Goal: Task Accomplishment & Management: Use online tool/utility

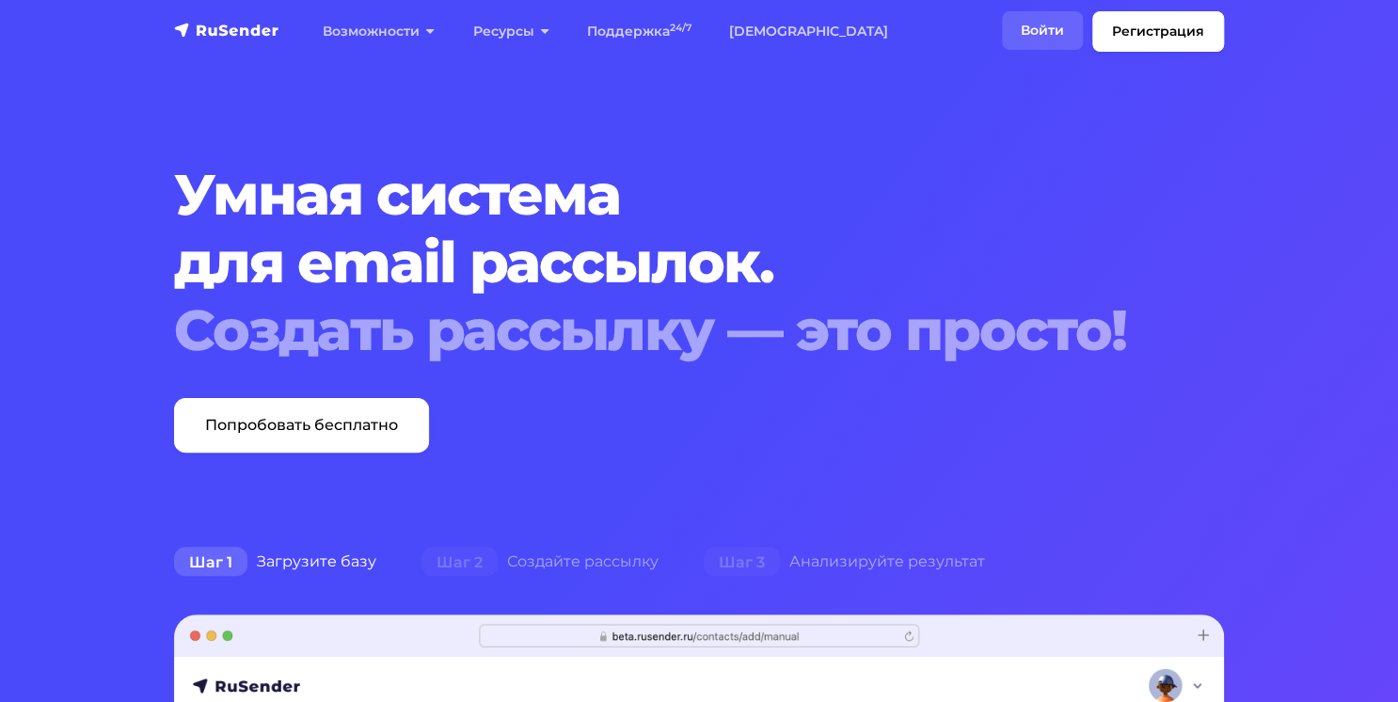
click at [1046, 36] on link "Войти" at bounding box center [1042, 30] width 81 height 39
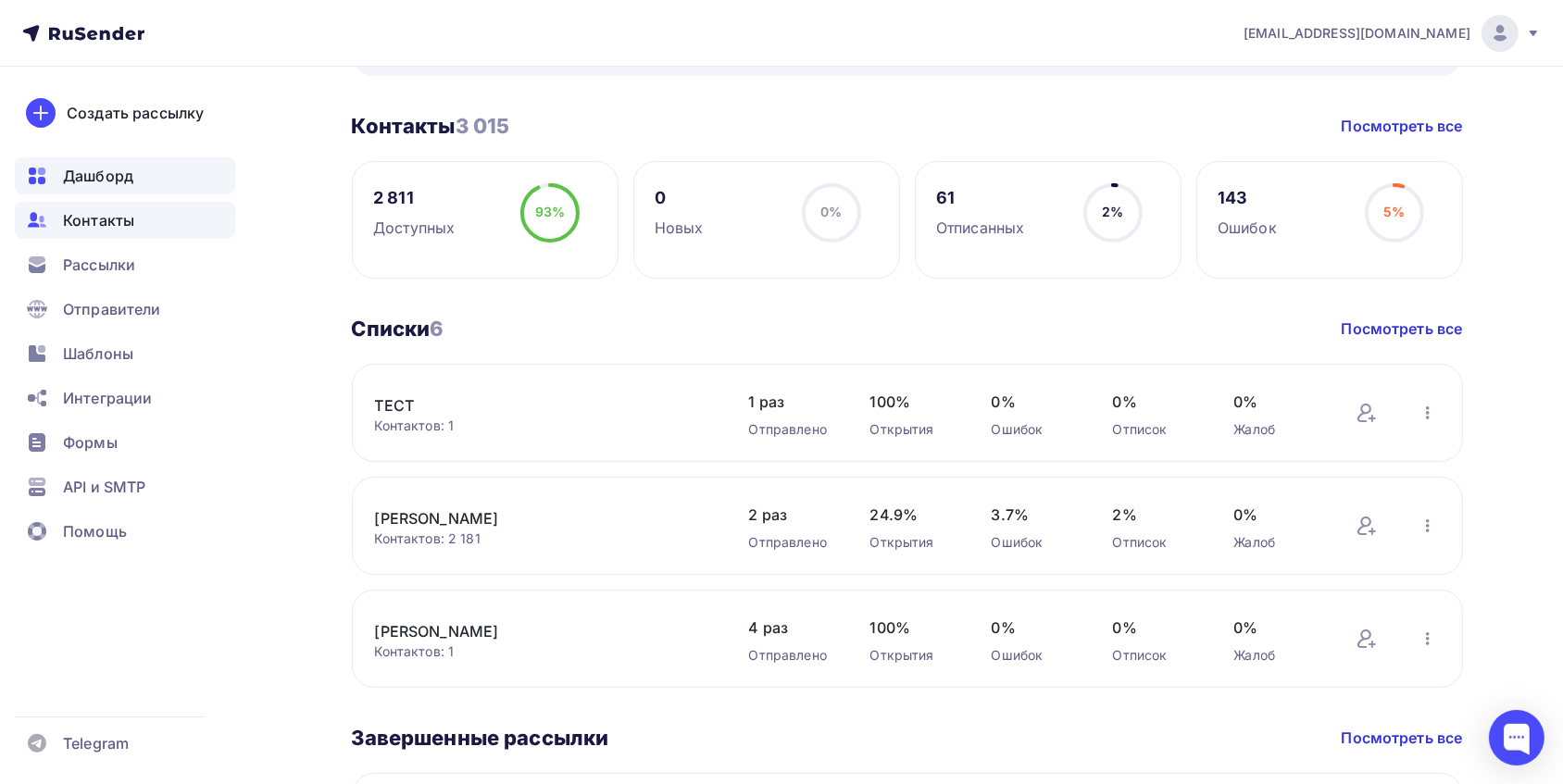
scroll to position [252, 0]
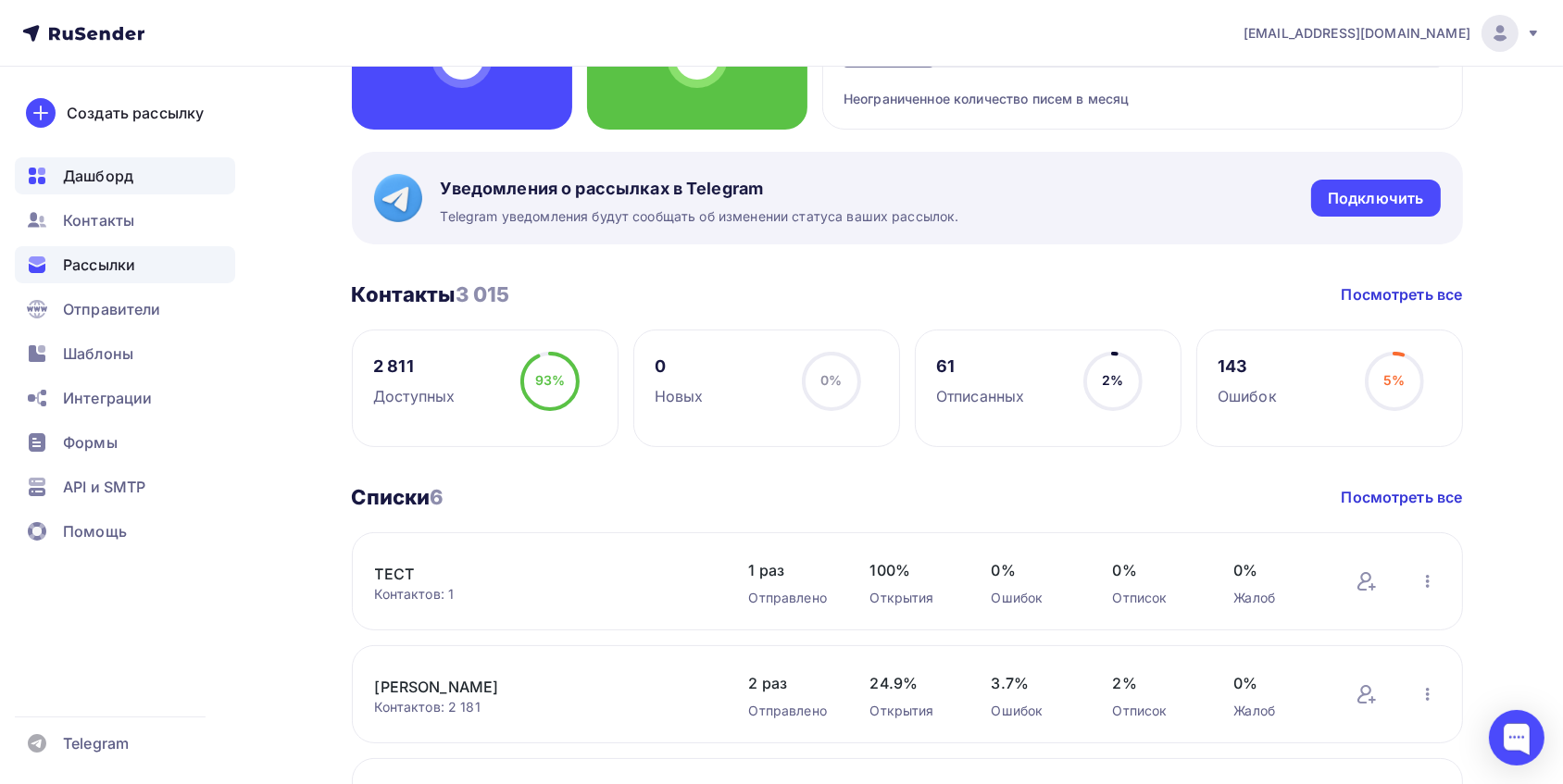
click at [121, 252] on div "Рассылки" at bounding box center [125, 265] width 220 height 37
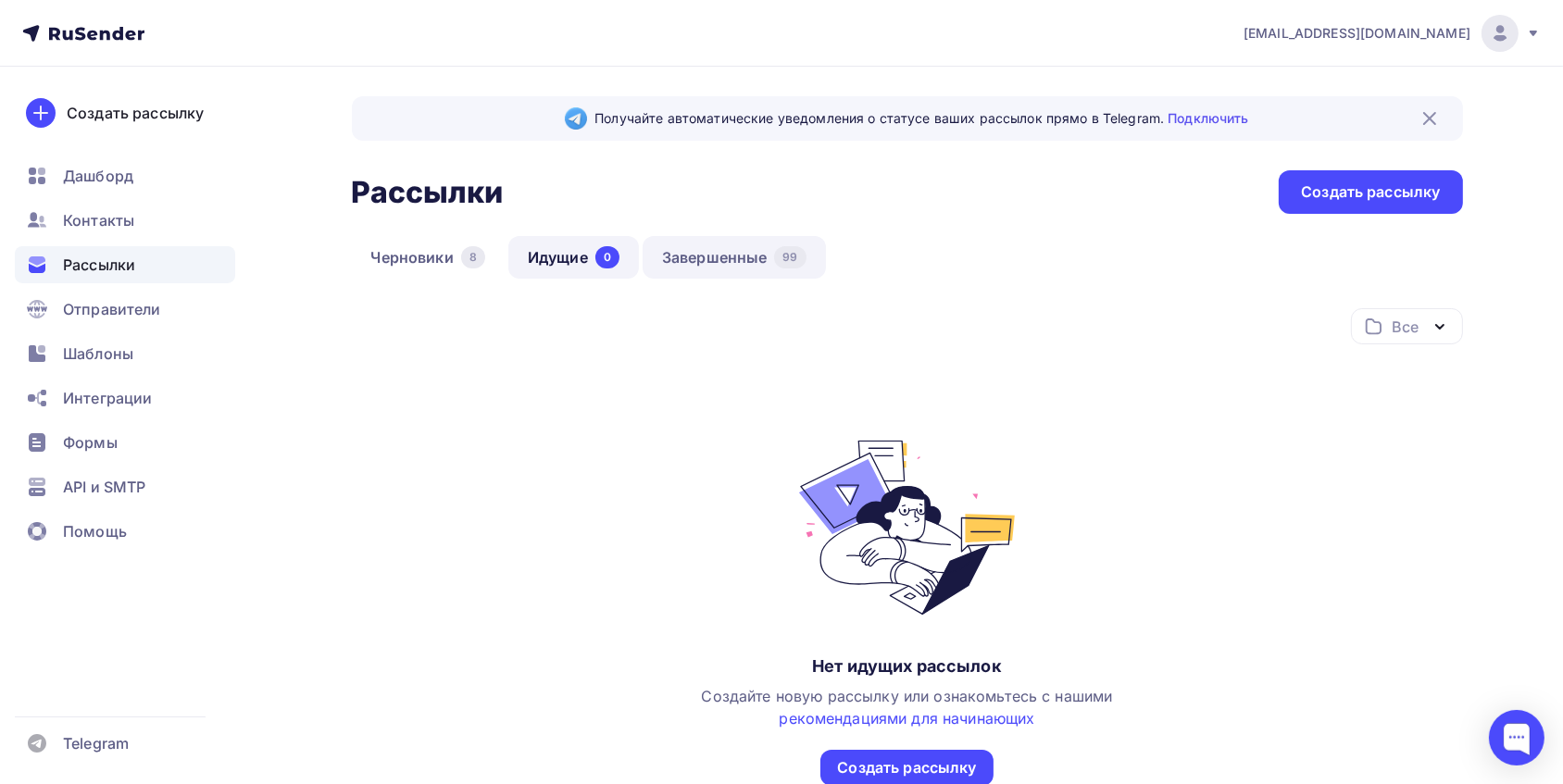
click at [704, 253] on link "Завершенные 99" at bounding box center [734, 257] width 183 height 42
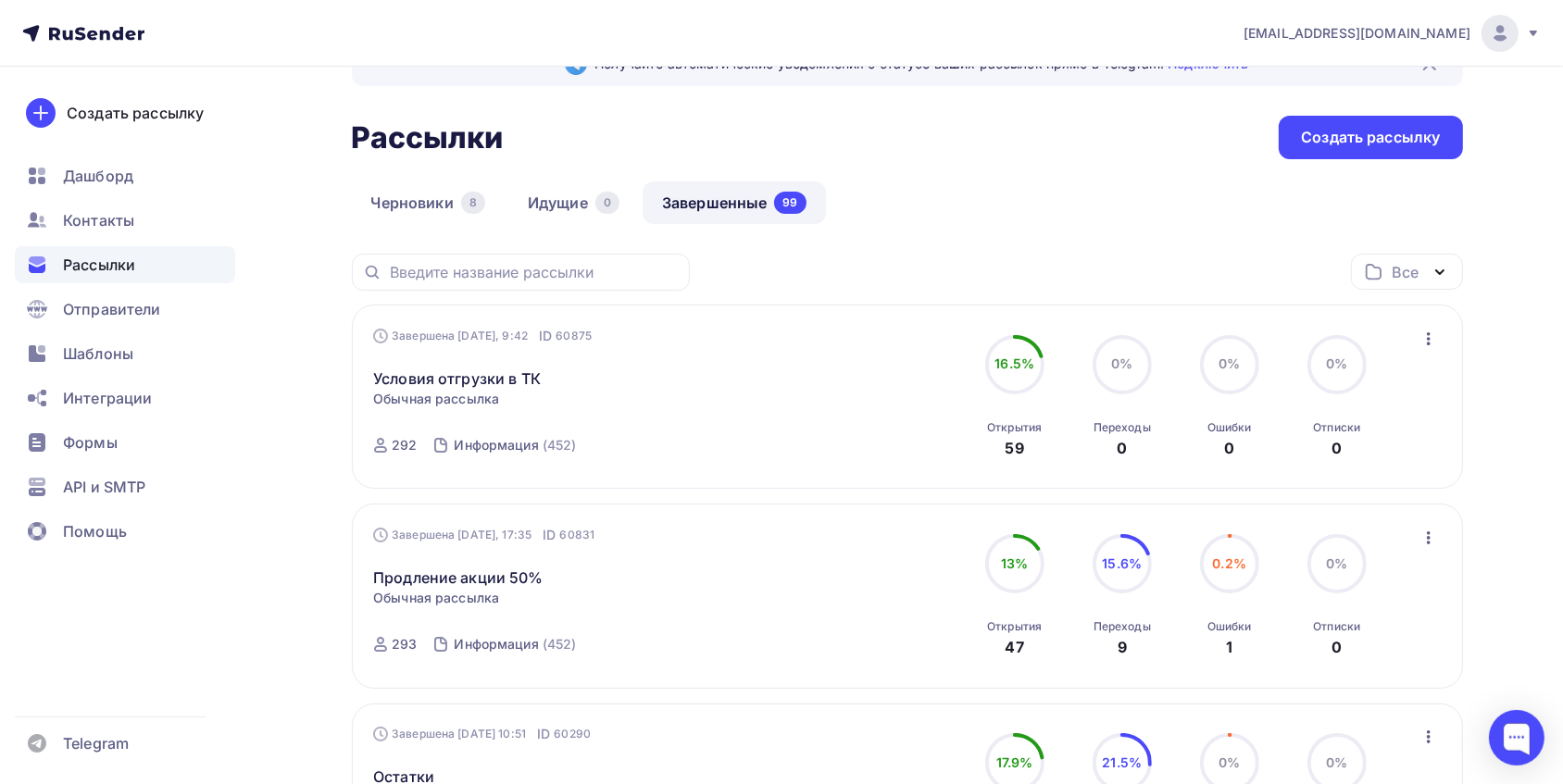
scroll to position [84, 0]
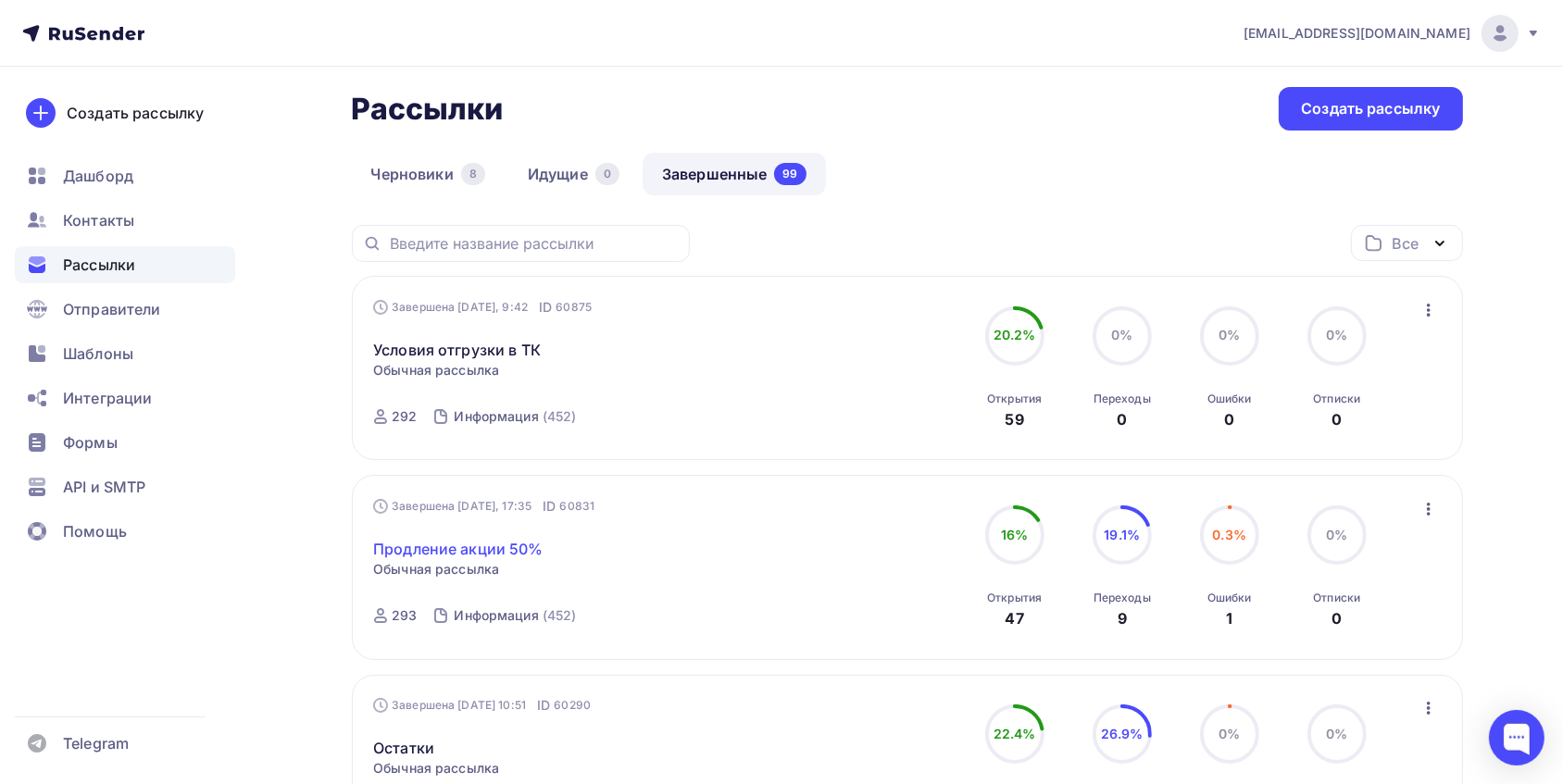
click at [430, 538] on link "Продление акции 50%" at bounding box center [458, 549] width 170 height 23
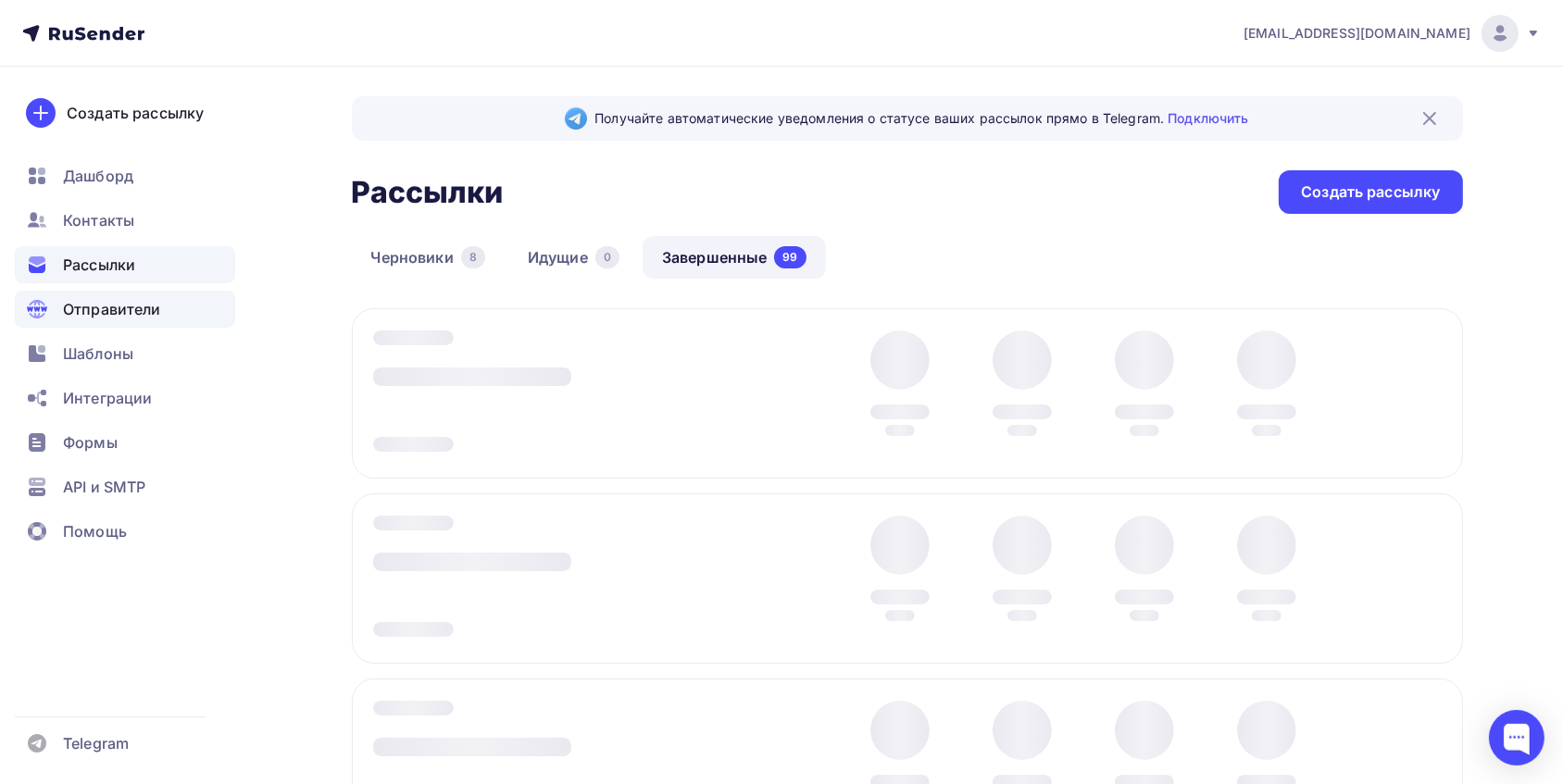
scroll to position [84, 0]
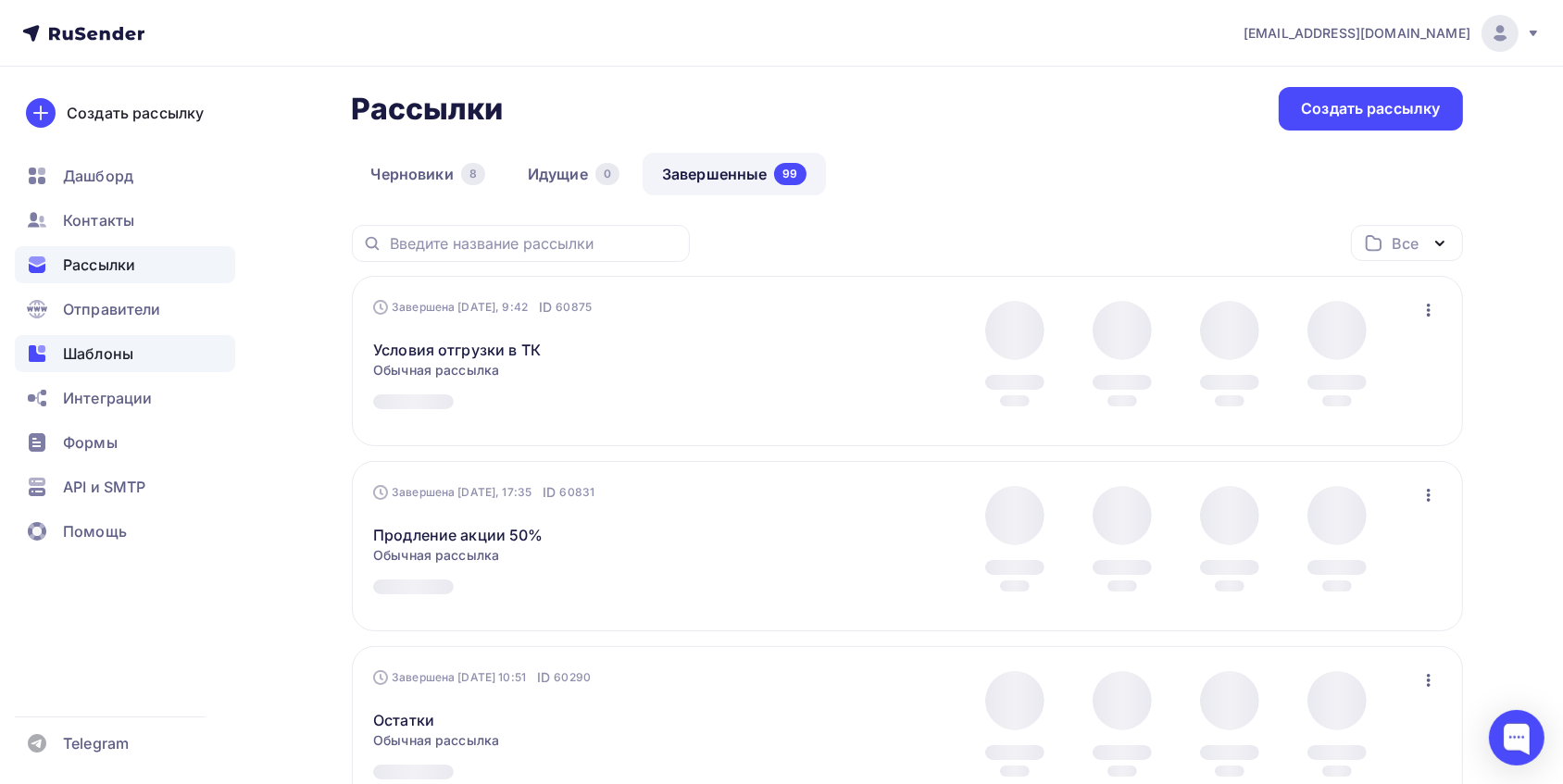
click at [96, 361] on span "Шаблоны" at bounding box center [98, 353] width 71 height 23
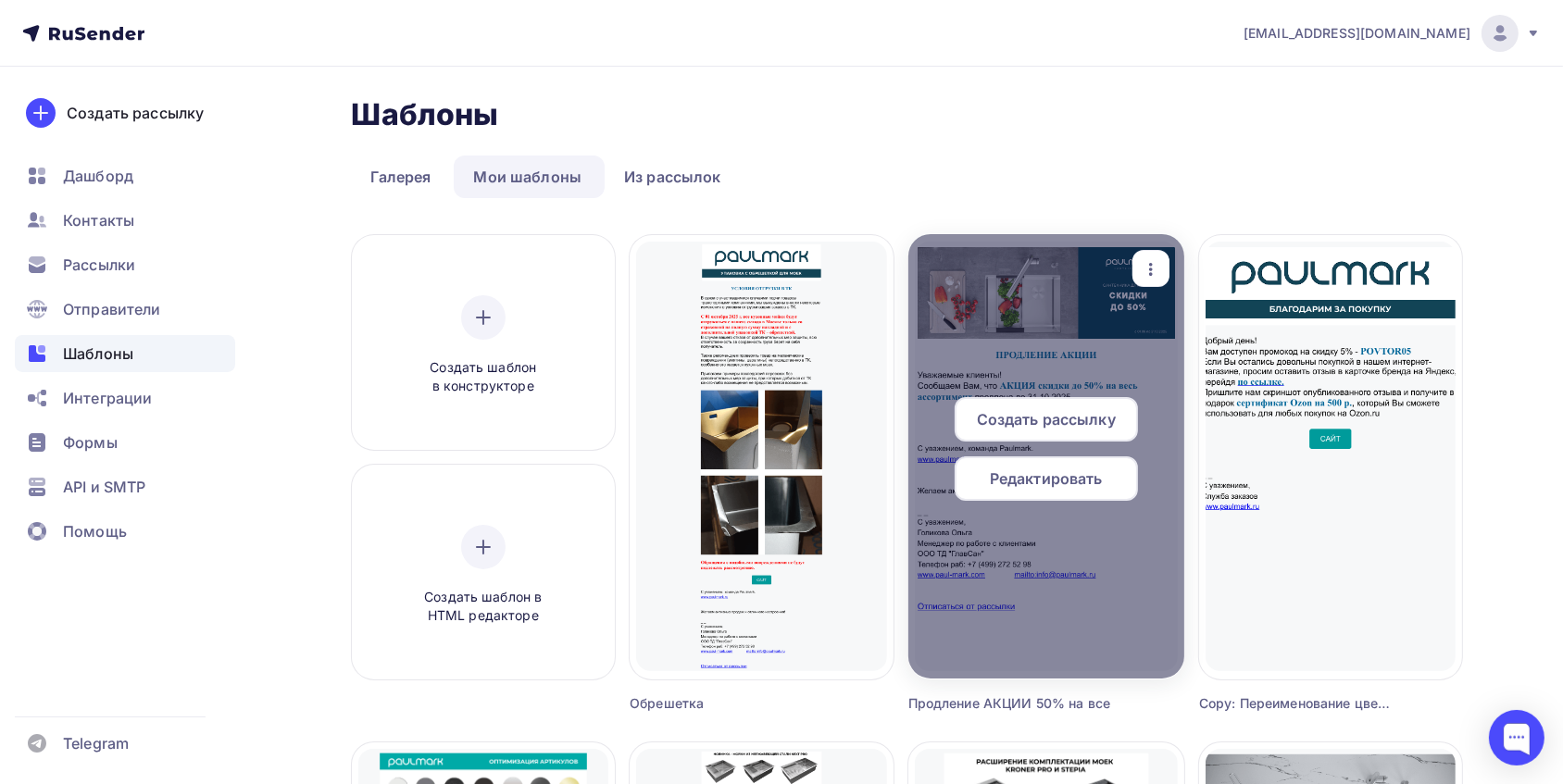
click at [1077, 488] on span "Редактировать" at bounding box center [1046, 478] width 113 height 23
